Goal: Information Seeking & Learning: Check status

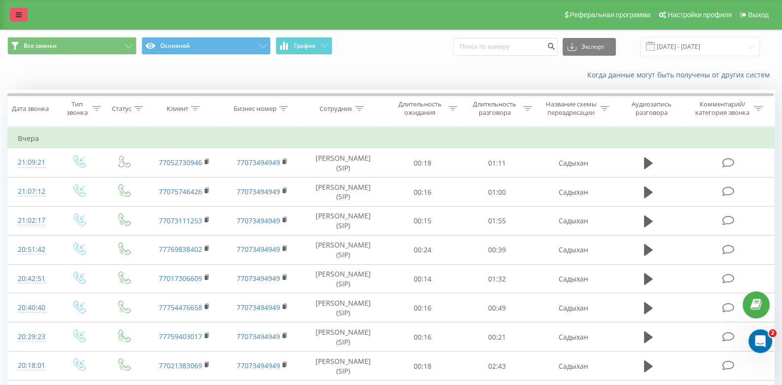
click at [10, 12] on link at bounding box center [19, 15] width 18 height 14
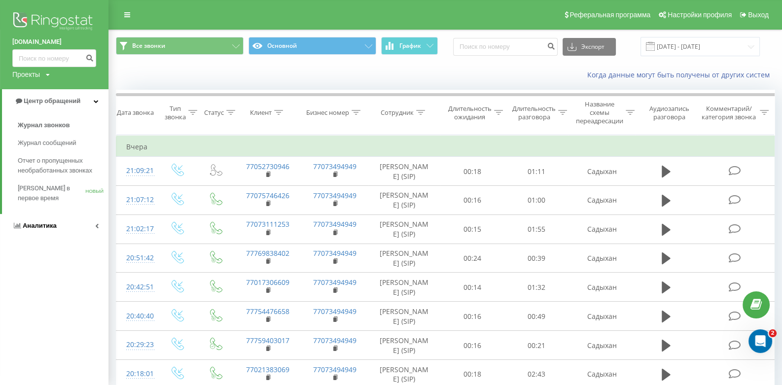
click at [53, 220] on link "Аналитика" at bounding box center [54, 226] width 109 height 24
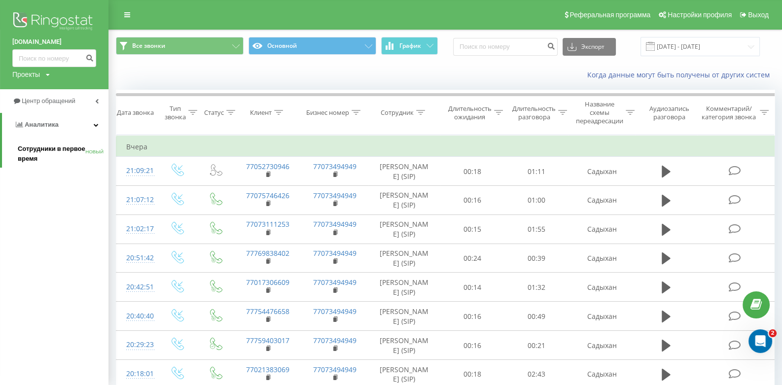
click at [57, 150] on font "Сотрудники в первое время" at bounding box center [52, 153] width 68 height 17
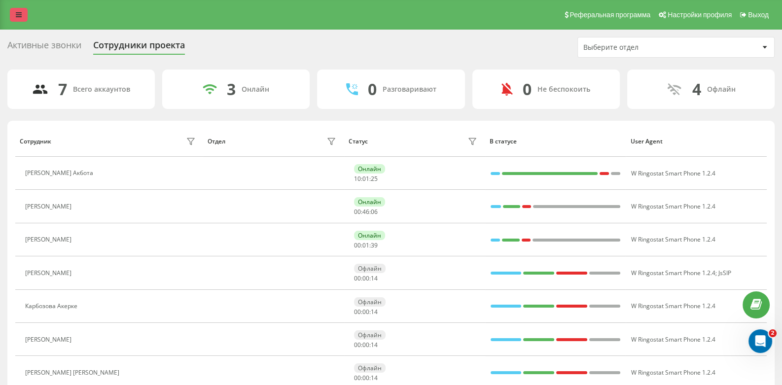
click at [27, 18] on link at bounding box center [19, 15] width 18 height 14
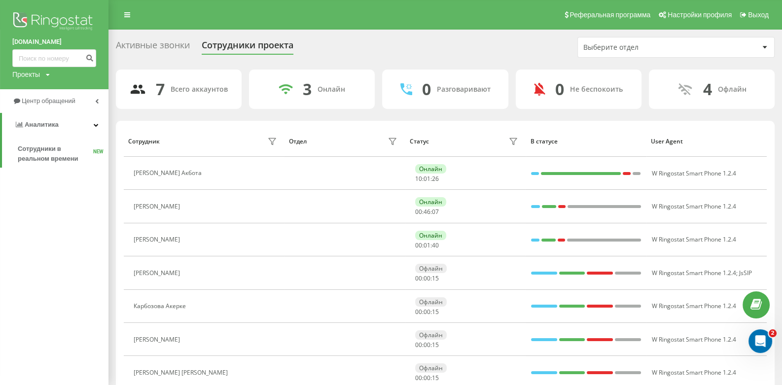
drag, startPoint x: 27, startPoint y: 18, endPoint x: 40, endPoint y: 19, distance: 12.8
click at [27, 18] on img at bounding box center [54, 22] width 84 height 25
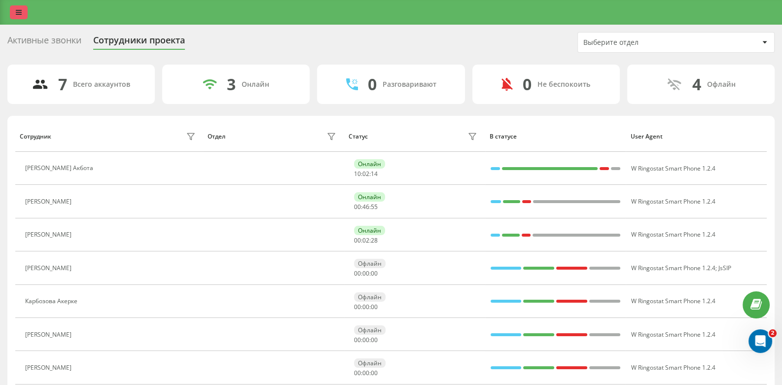
click at [17, 11] on icon at bounding box center [19, 12] width 6 height 7
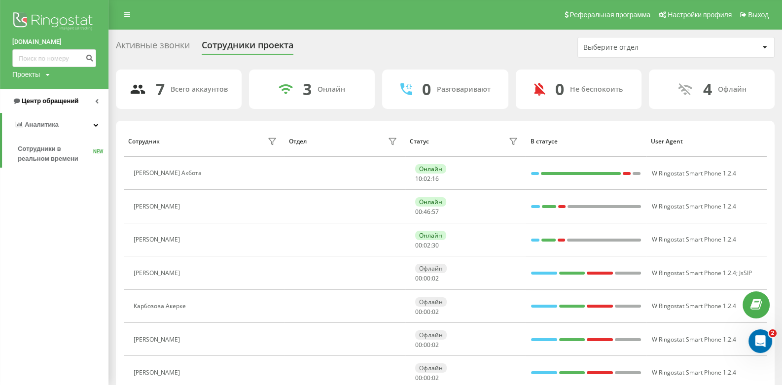
click at [60, 102] on span "Центр обращений" at bounding box center [50, 100] width 57 height 7
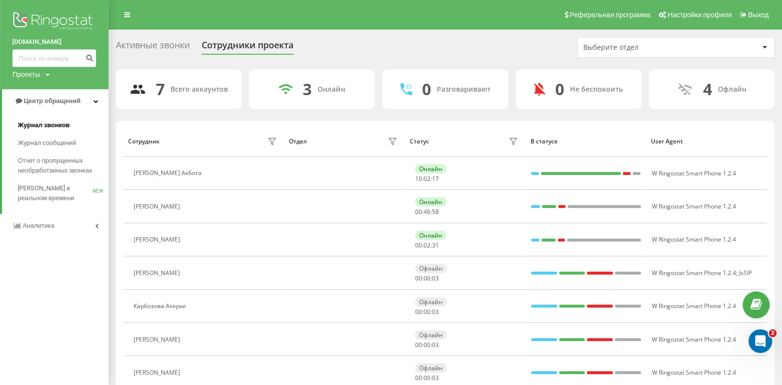
click at [67, 126] on span "Журнал звонков" at bounding box center [44, 125] width 52 height 10
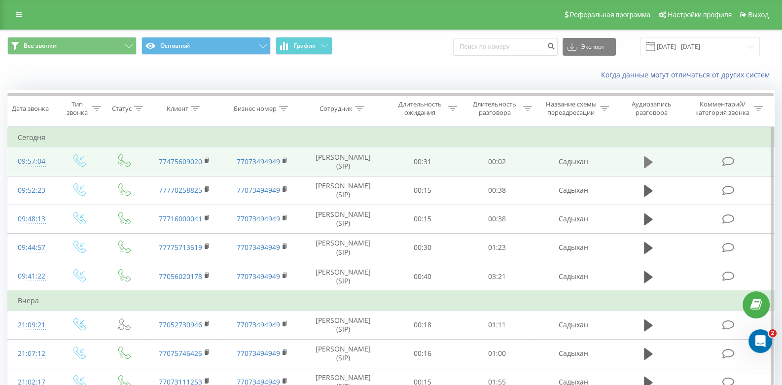
click at [651, 156] on icon at bounding box center [648, 162] width 9 height 14
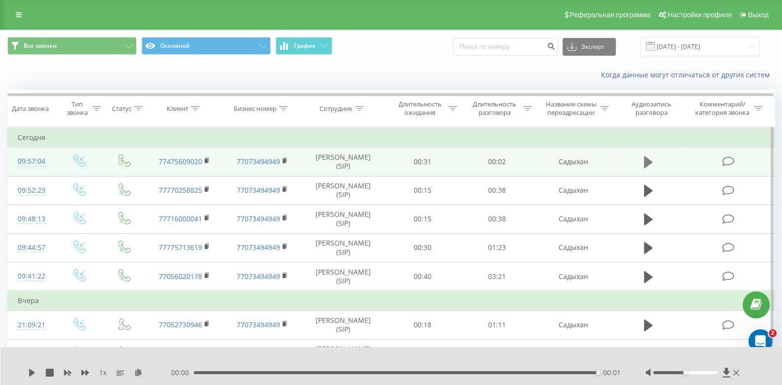
click at [648, 164] on icon at bounding box center [648, 162] width 9 height 12
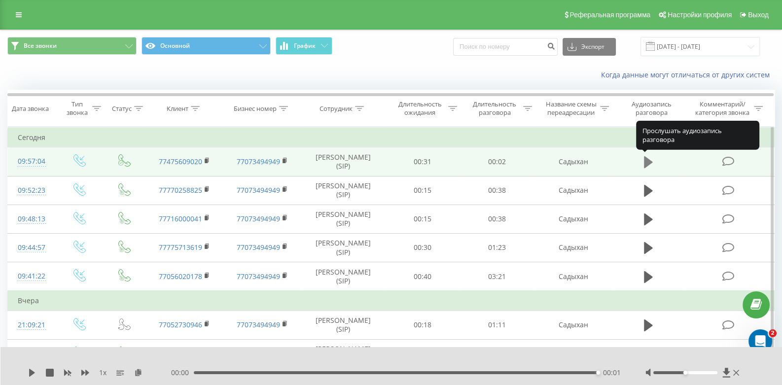
click at [648, 164] on icon at bounding box center [648, 162] width 9 height 12
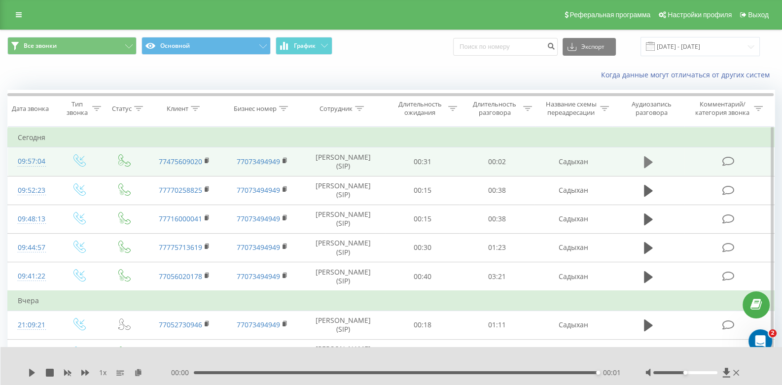
click at [648, 164] on icon at bounding box center [648, 162] width 9 height 12
click at [646, 162] on icon at bounding box center [648, 162] width 9 height 12
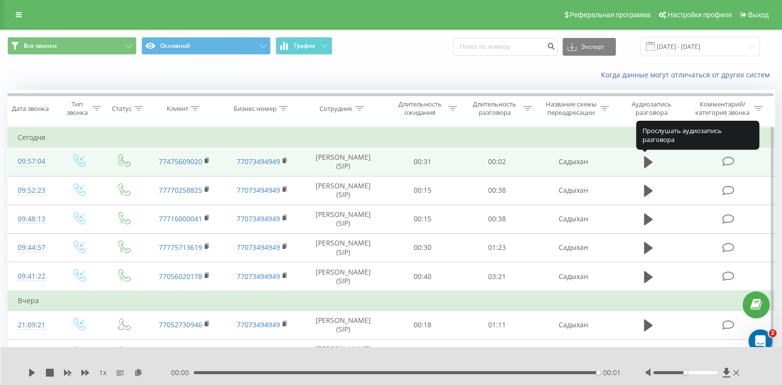
click at [646, 162] on icon at bounding box center [648, 162] width 9 height 12
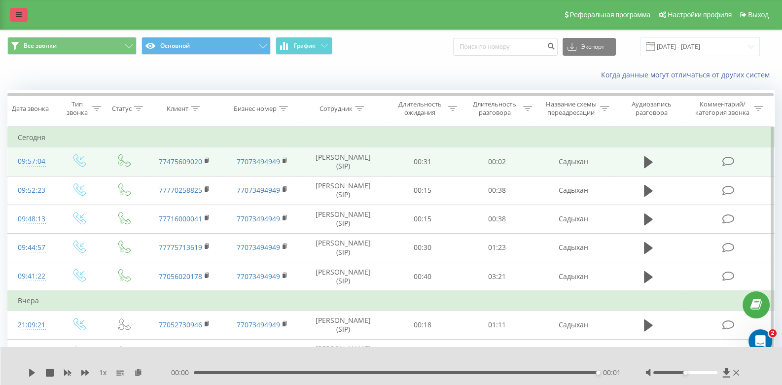
click at [17, 14] on icon at bounding box center [19, 14] width 6 height 7
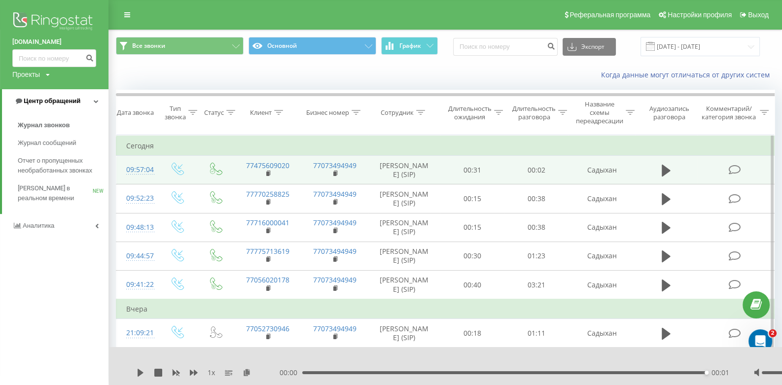
click at [45, 100] on span "Центр обращений" at bounding box center [52, 100] width 57 height 7
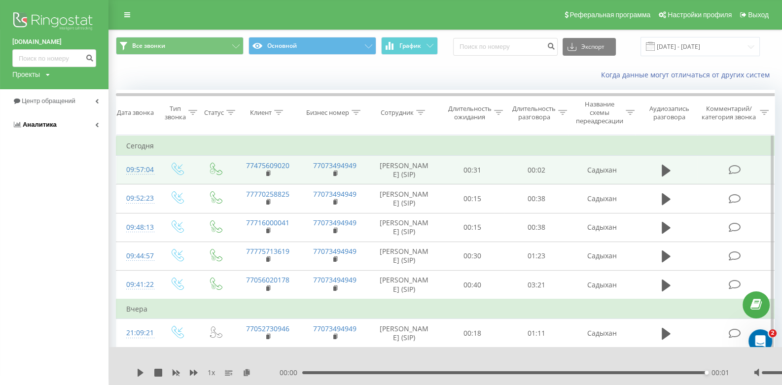
click at [57, 129] on link "Аналитика" at bounding box center [54, 125] width 109 height 24
click at [61, 154] on span "Сотрудники в реальном времени" at bounding box center [55, 154] width 75 height 20
